Goal: Communication & Community: Answer question/provide support

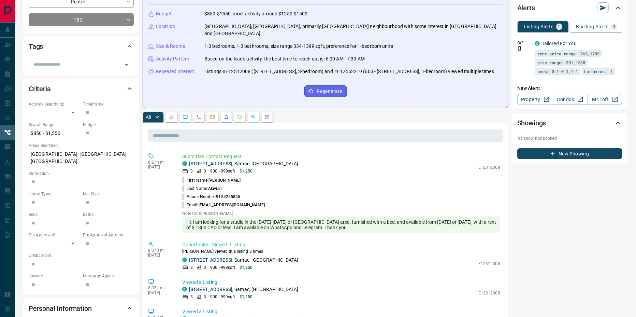
scroll to position [117, 0]
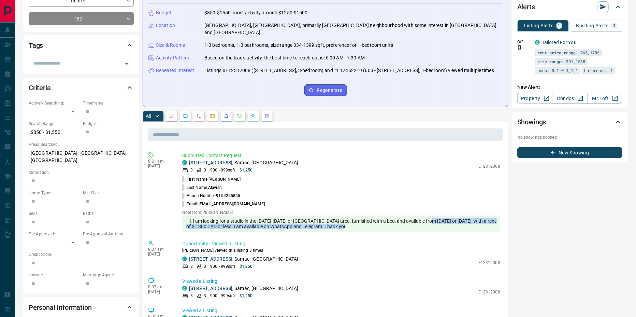
drag, startPoint x: 194, startPoint y: 255, endPoint x: 469, endPoint y: 255, distance: 275.2
click at [469, 232] on div "Hi, I am looking for a studio in the [DATE]-[DATE] or [GEOGRAPHIC_DATA] area, f…" at bounding box center [341, 223] width 318 height 16
drag, startPoint x: 471, startPoint y: 255, endPoint x: 184, endPoint y: 252, distance: 287.8
click at [184, 232] on div "Hi, I am looking for a studio in the [DATE]-[DATE] or [GEOGRAPHIC_DATA] area, f…" at bounding box center [341, 223] width 318 height 16
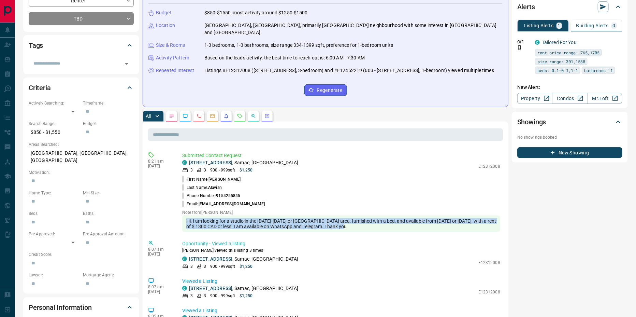
click at [265, 232] on div "Hi, I am looking for a studio in the [DATE]-[DATE] or [GEOGRAPHIC_DATA] area, f…" at bounding box center [341, 223] width 318 height 16
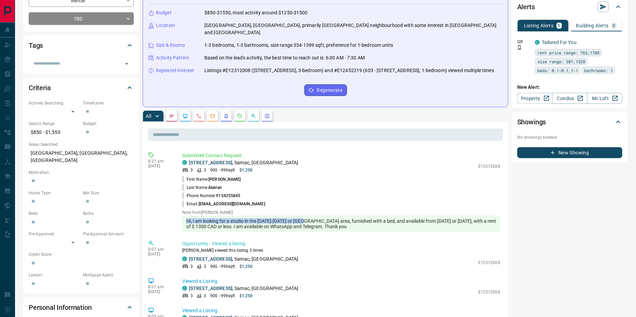
drag, startPoint x: 187, startPoint y: 250, endPoint x: 335, endPoint y: 252, distance: 147.8
click at [335, 232] on div "Hi, I am looking for a studio in the [DATE]-[DATE] or [GEOGRAPHIC_DATA] area, f…" at bounding box center [341, 223] width 318 height 16
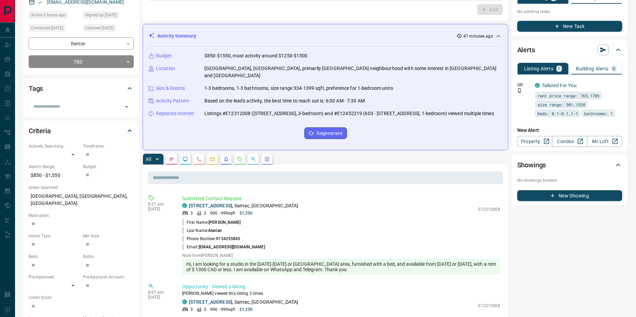
scroll to position [75, 0]
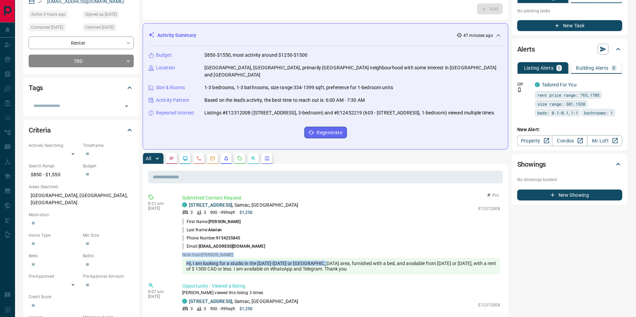
drag, startPoint x: 182, startPoint y: 283, endPoint x: 351, endPoint y: 296, distance: 169.5
click at [351, 274] on div "Note from [PERSON_NAME], I am looking for a studio in the [DATE]-[DATE] or [GEO…" at bounding box center [341, 263] width 318 height 22
click at [351, 274] on div "Hi, I am looking for a studio in the [DATE]-[DATE] or [GEOGRAPHIC_DATA] area, f…" at bounding box center [341, 266] width 318 height 16
drag, startPoint x: 221, startPoint y: 210, endPoint x: 184, endPoint y: 208, distance: 36.3
click at [184, 201] on p "Submitted Contact Request" at bounding box center [341, 197] width 318 height 7
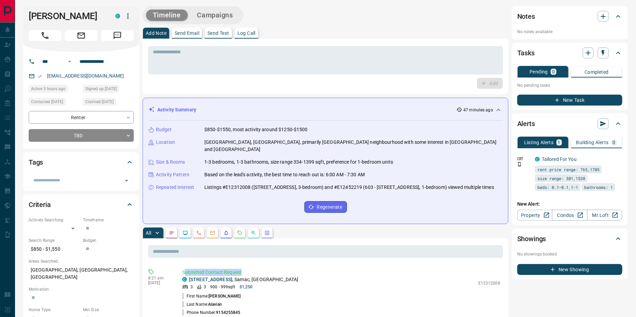
scroll to position [0, 0]
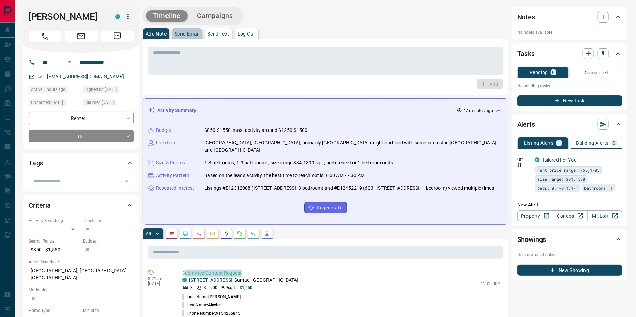
click at [198, 33] on p "Send Email" at bounding box center [187, 33] width 25 height 5
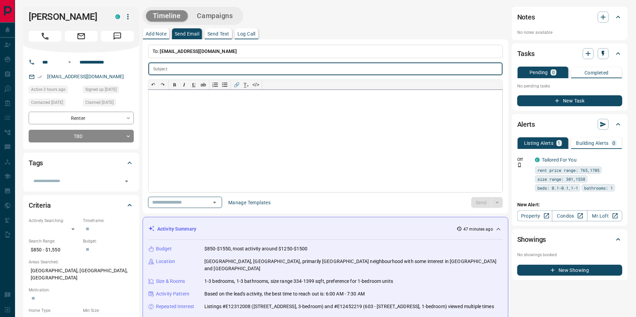
click at [217, 122] on div at bounding box center [326, 141] width 354 height 102
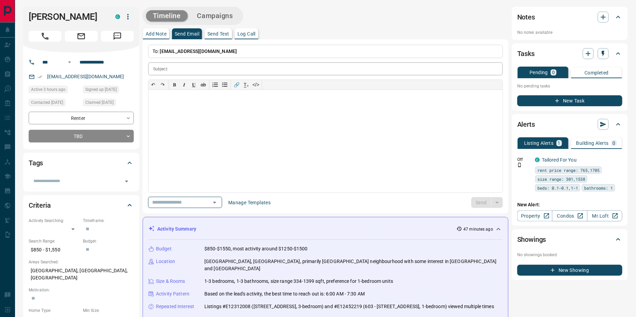
click at [201, 68] on input "text" at bounding box center [337, 68] width 332 height 13
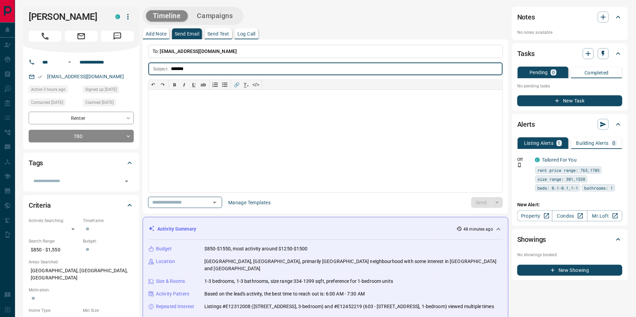
type input "*******"
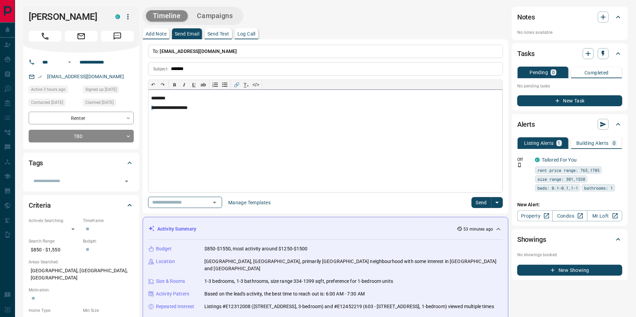
drag, startPoint x: 154, startPoint y: 111, endPoint x: 149, endPoint y: 111, distance: 5.5
click at [149, 111] on div "**********" at bounding box center [326, 141] width 354 height 102
click at [229, 109] on p "**********" at bounding box center [325, 108] width 348 height 7
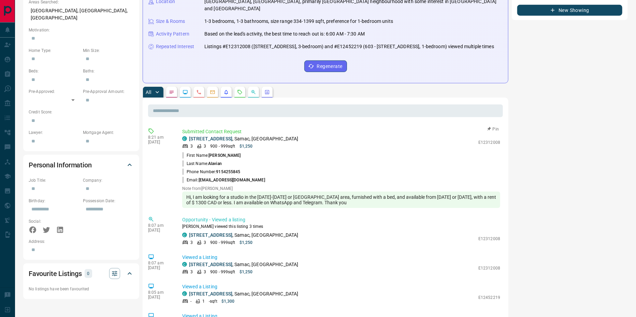
scroll to position [260, 0]
click at [230, 141] on link "[STREET_ADDRESS]" at bounding box center [210, 138] width 43 height 5
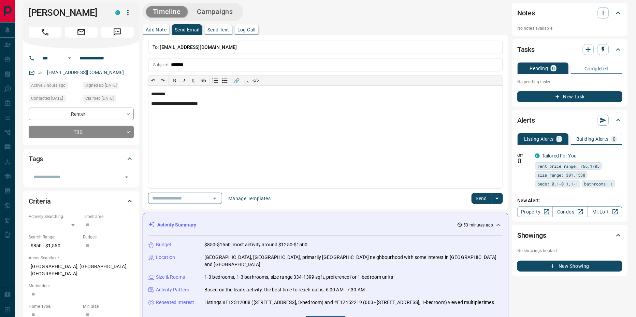
scroll to position [0, 0]
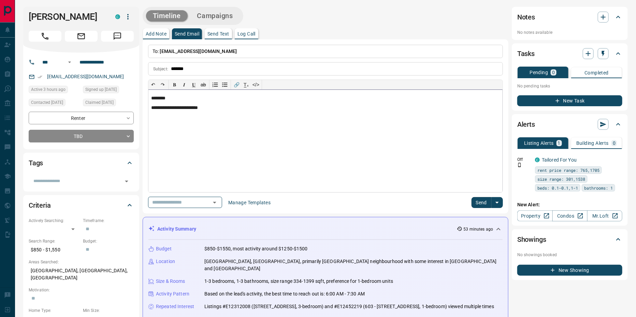
click at [238, 112] on p "**********" at bounding box center [325, 108] width 348 height 7
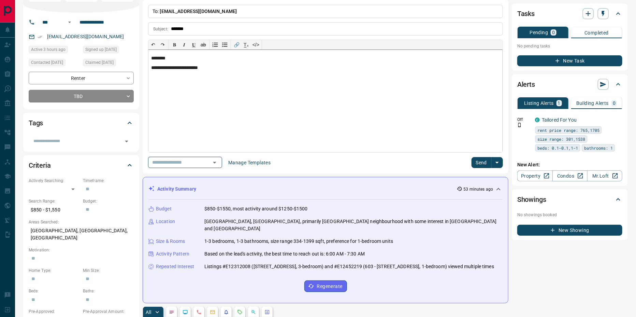
scroll to position [56, 0]
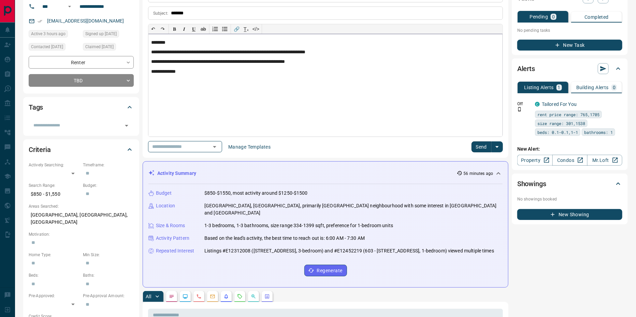
click at [217, 71] on p "**********" at bounding box center [325, 72] width 348 height 7
click at [215, 73] on p "**********" at bounding box center [325, 72] width 348 height 7
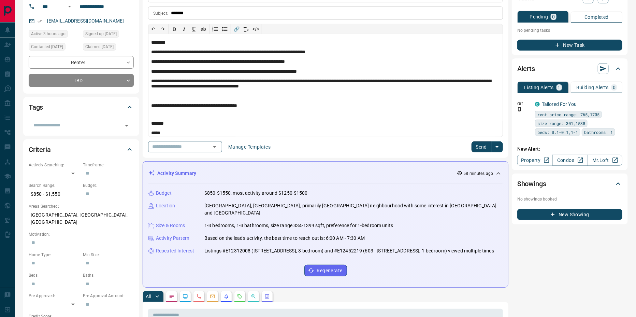
drag, startPoint x: 479, startPoint y: 150, endPoint x: 268, endPoint y: 108, distance: 215.2
click at [268, 108] on div "**********" at bounding box center [325, 70] width 355 height 163
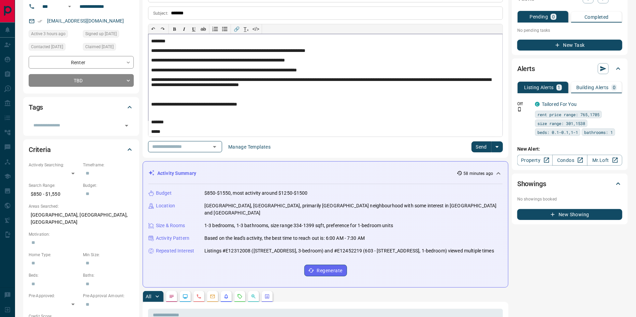
click at [325, 51] on p "**********" at bounding box center [322, 51] width 342 height 7
click at [393, 53] on p "**********" at bounding box center [322, 51] width 342 height 7
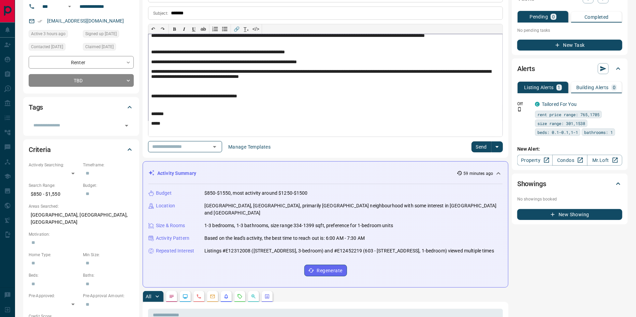
scroll to position [28, 0]
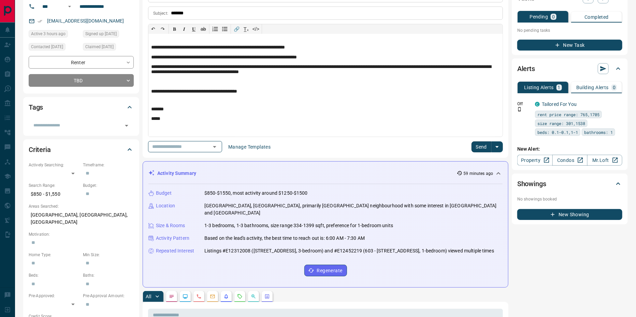
click at [472, 143] on button "Send" at bounding box center [482, 146] width 20 height 11
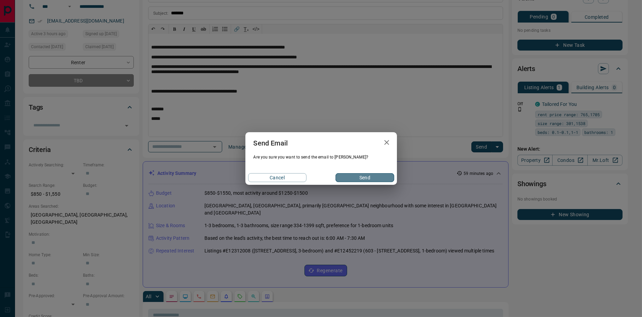
click at [351, 177] on button "Send" at bounding box center [365, 177] width 58 height 9
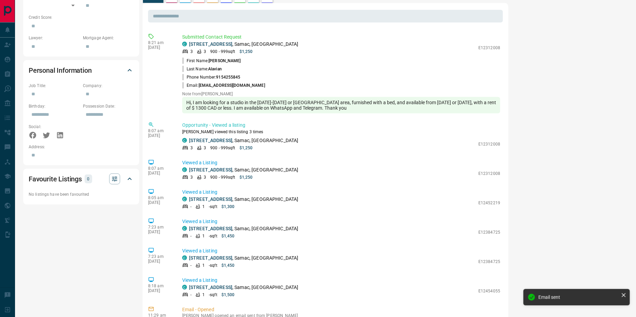
scroll to position [380, 0]
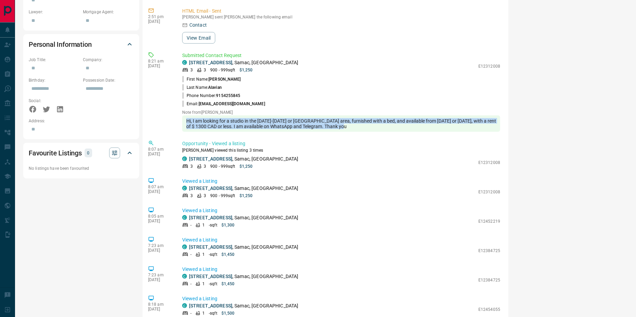
drag, startPoint x: 184, startPoint y: 157, endPoint x: 475, endPoint y: 164, distance: 290.3
click at [475, 132] on div "Hi, I am looking for a studio in the [DATE]-[DATE] or [GEOGRAPHIC_DATA] area, f…" at bounding box center [341, 123] width 318 height 16
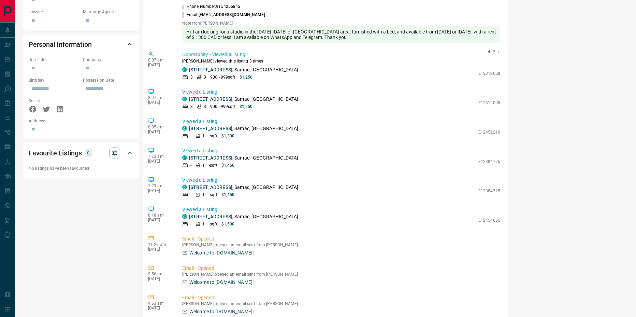
scroll to position [134, 0]
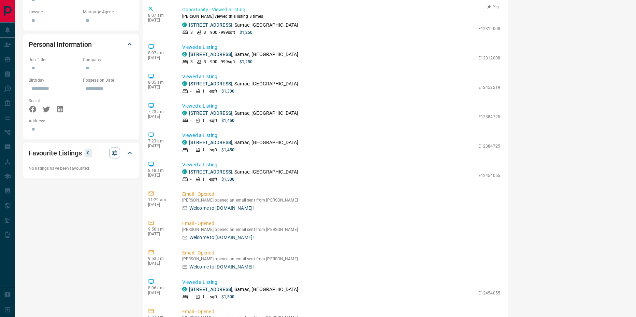
click at [232, 28] on link "[STREET_ADDRESS]" at bounding box center [210, 24] width 43 height 5
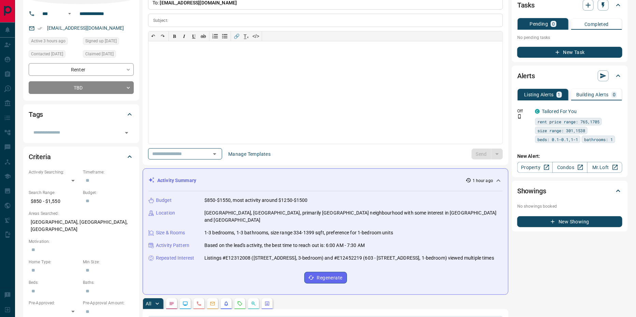
scroll to position [0, 0]
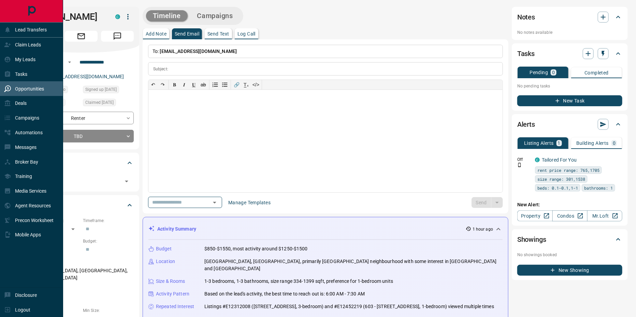
click at [38, 91] on p "Opportunities" at bounding box center [29, 88] width 29 height 5
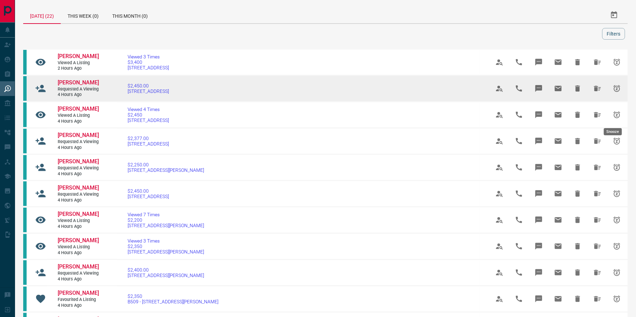
click at [613, 93] on icon "Snooze" at bounding box center [617, 88] width 8 height 8
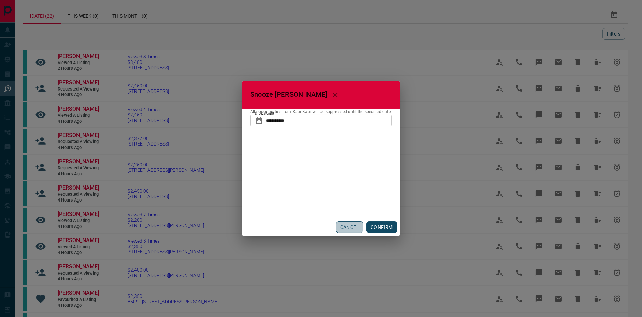
click at [364, 225] on button "CANCEL" at bounding box center [350, 227] width 28 height 12
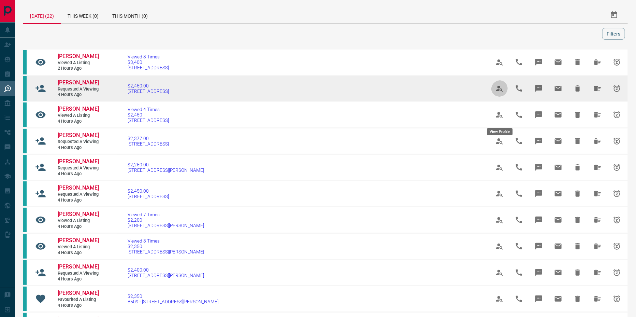
click at [504, 93] on icon "View Profile" at bounding box center [500, 88] width 8 height 8
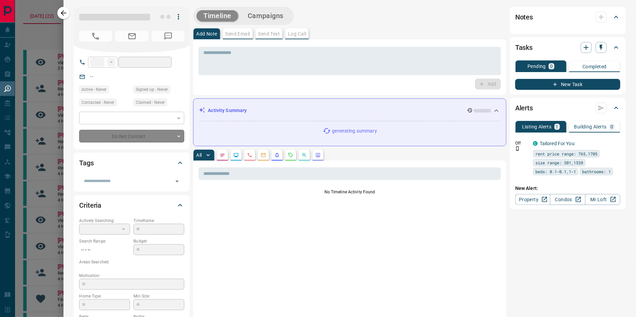
type input "**"
type input "**********"
type input "**"
type input "*"
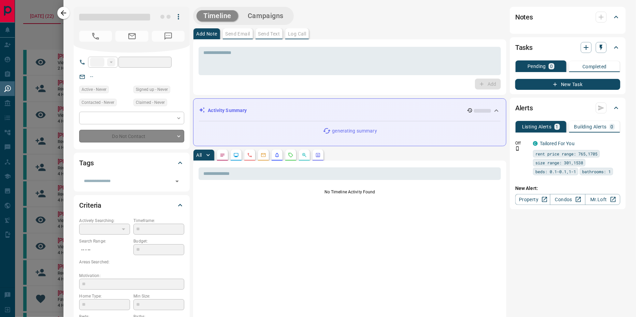
type input "**********"
type input "*******"
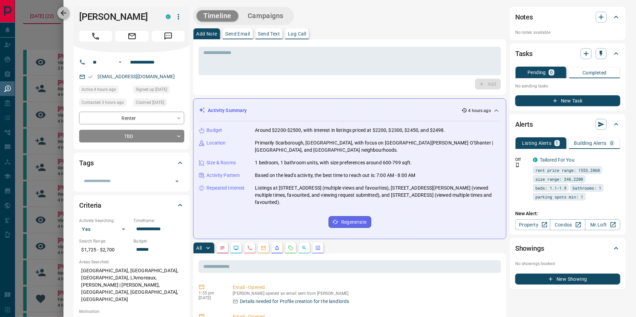
click at [65, 12] on icon "button" at bounding box center [63, 12] width 5 height 5
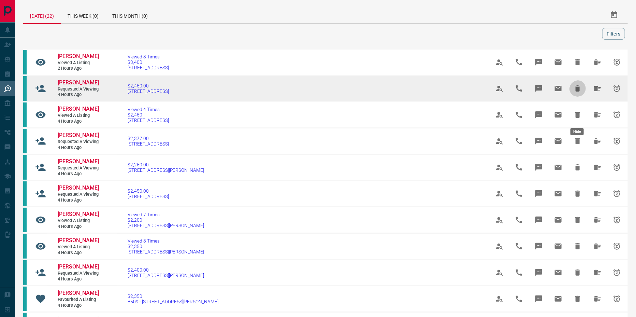
click at [579, 91] on icon "Hide" at bounding box center [578, 88] width 5 height 6
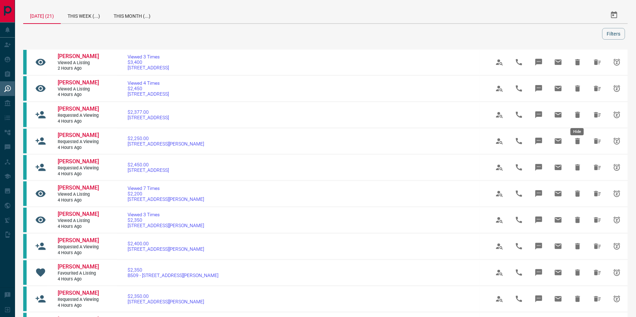
click at [579, 91] on icon "Hide" at bounding box center [578, 88] width 5 height 6
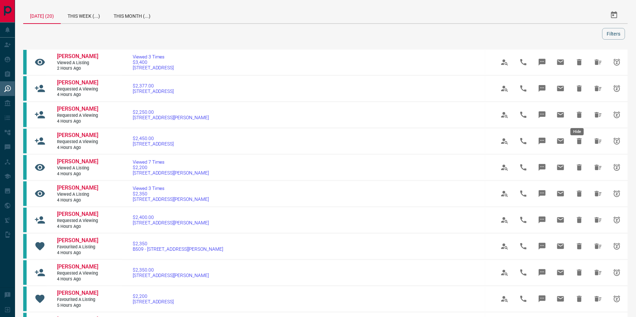
click at [579, 91] on icon "Hide" at bounding box center [579, 88] width 5 height 6
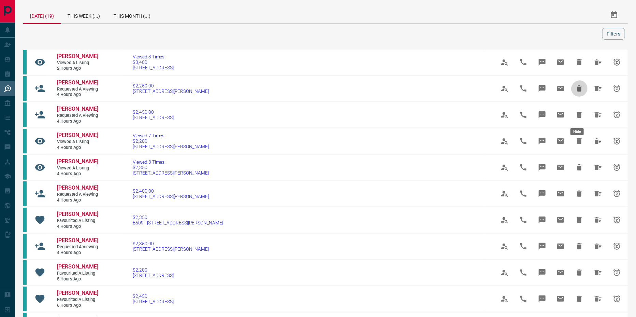
click at [579, 91] on icon "Hide" at bounding box center [579, 88] width 5 height 6
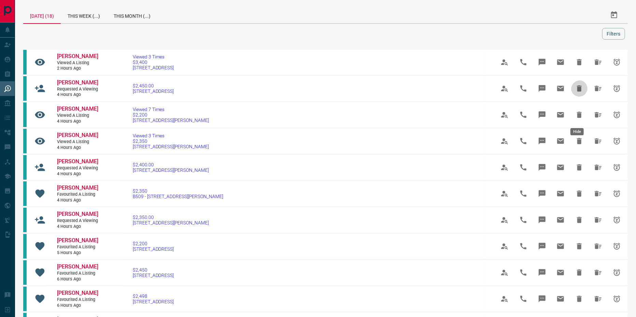
click at [579, 91] on icon "Hide" at bounding box center [579, 88] width 5 height 6
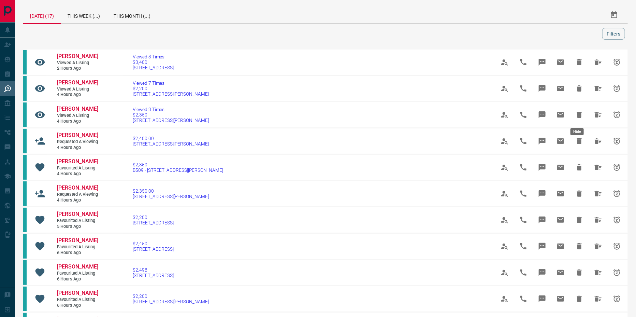
click at [579, 91] on icon "Hide" at bounding box center [579, 88] width 5 height 6
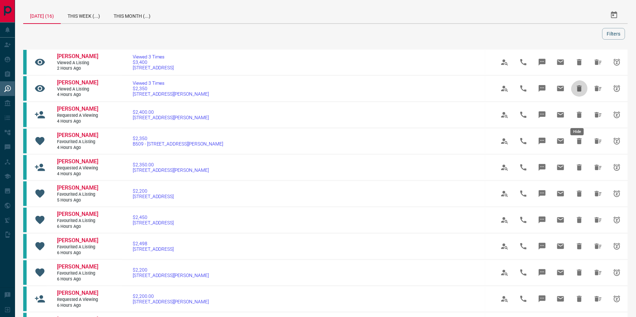
click at [579, 91] on icon "Hide" at bounding box center [579, 88] width 5 height 6
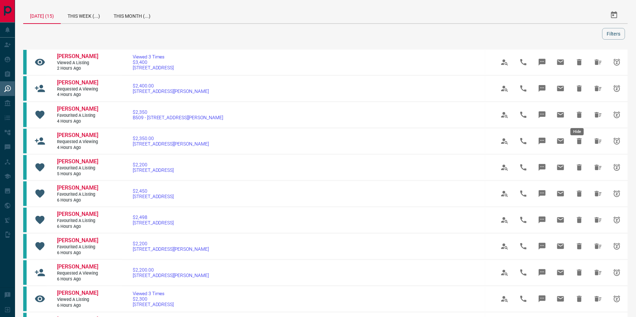
click at [579, 91] on icon "Hide" at bounding box center [579, 88] width 5 height 6
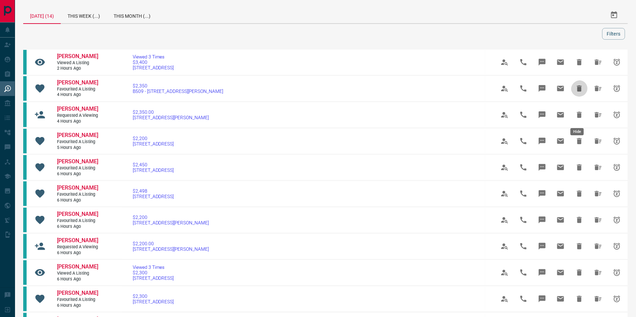
click at [579, 91] on icon "Hide" at bounding box center [579, 88] width 5 height 6
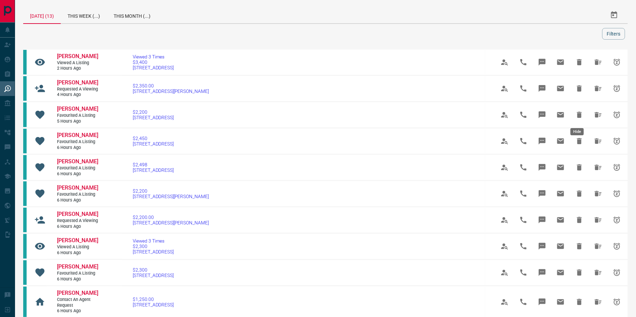
click at [579, 91] on icon "Hide" at bounding box center [579, 88] width 5 height 6
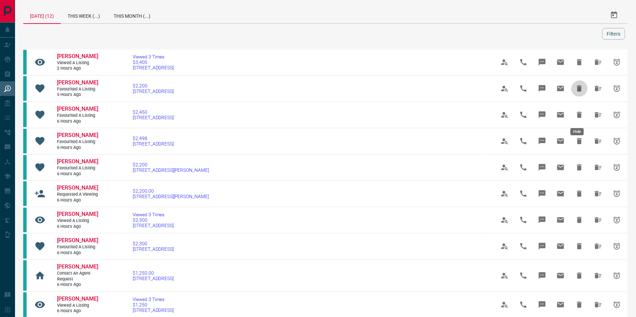
click at [579, 91] on icon "Hide" at bounding box center [579, 88] width 5 height 6
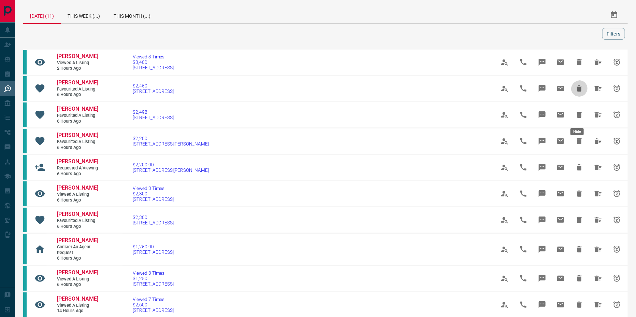
click at [579, 91] on icon "Hide" at bounding box center [579, 88] width 5 height 6
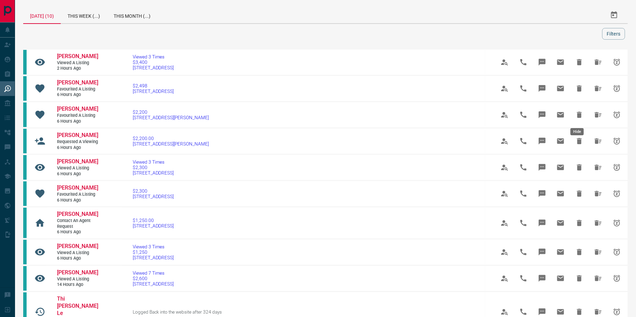
click at [579, 91] on icon "Hide" at bounding box center [579, 88] width 5 height 6
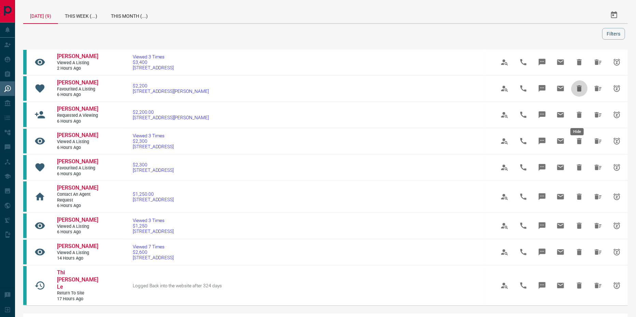
click at [579, 91] on icon "Hide" at bounding box center [579, 88] width 5 height 6
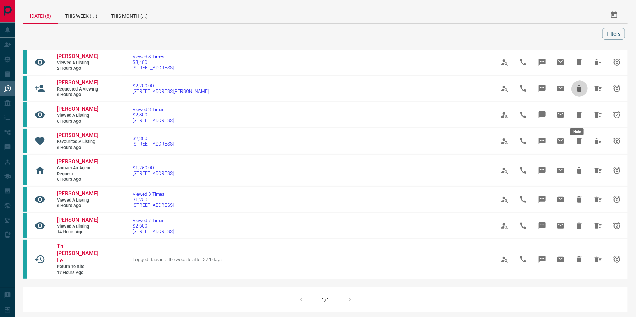
click at [579, 91] on icon "Hide" at bounding box center [579, 88] width 5 height 6
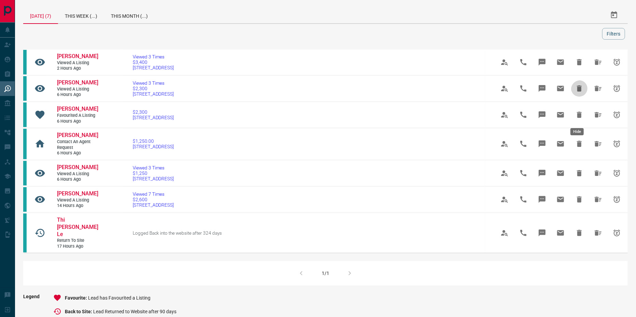
click at [579, 91] on icon "Hide" at bounding box center [579, 88] width 5 height 6
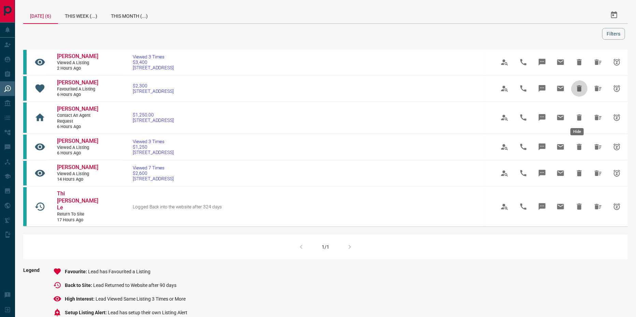
click at [579, 91] on icon "Hide" at bounding box center [579, 88] width 5 height 6
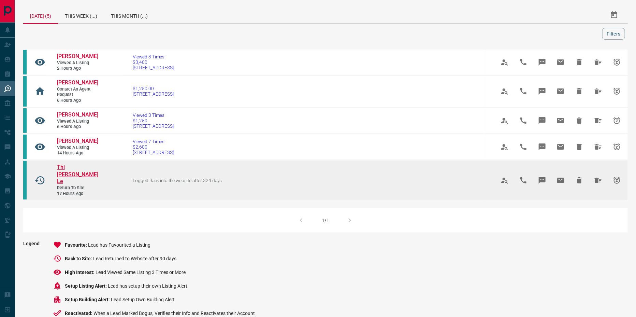
click at [74, 185] on span "Thi [PERSON_NAME] Le" at bounding box center [77, 174] width 41 height 21
